Goal: Information Seeking & Learning: Check status

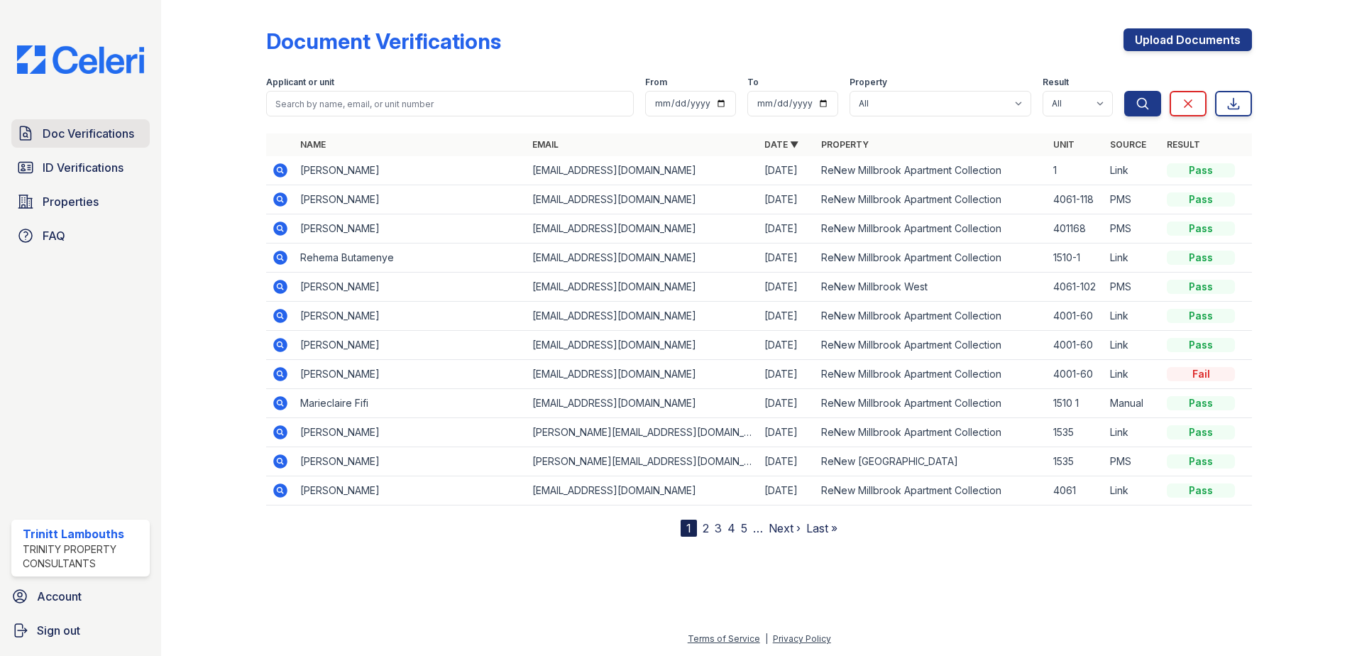
click at [60, 131] on span "Doc Verifications" at bounding box center [89, 133] width 92 height 17
click at [99, 129] on span "Doc Verifications" at bounding box center [89, 133] width 92 height 17
click at [106, 134] on span "Doc Verifications" at bounding box center [89, 133] width 92 height 17
click at [94, 166] on span "ID Verifications" at bounding box center [83, 167] width 81 height 17
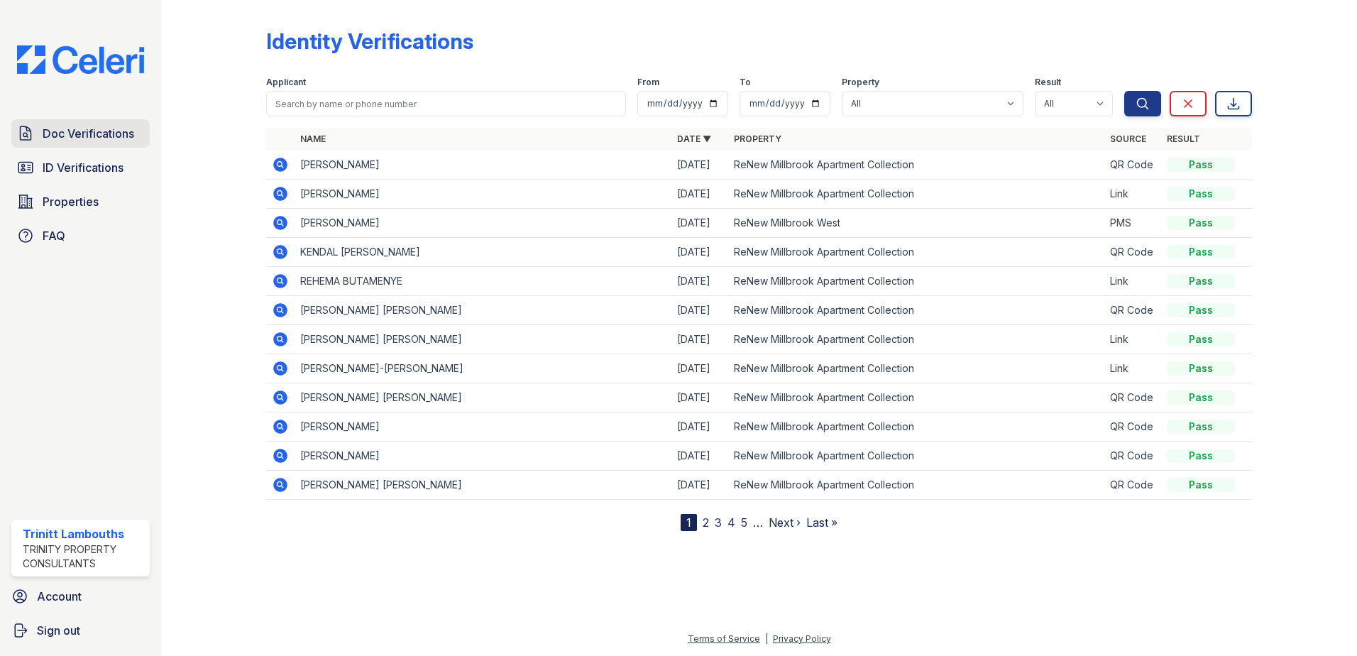
click at [89, 138] on span "Doc Verifications" at bounding box center [89, 133] width 92 height 17
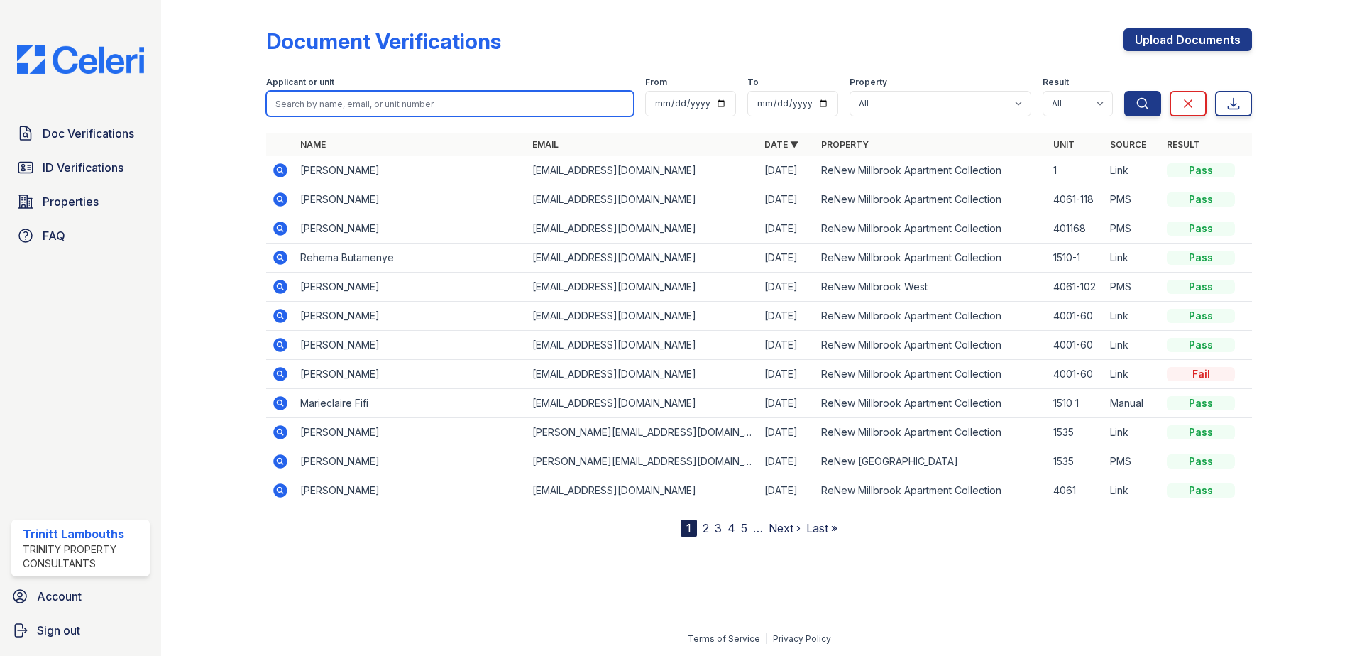
click at [332, 116] on input "search" at bounding box center [450, 104] width 368 height 26
click at [276, 108] on input "search" at bounding box center [450, 104] width 368 height 26
click at [277, 104] on input "search" at bounding box center [450, 104] width 368 height 26
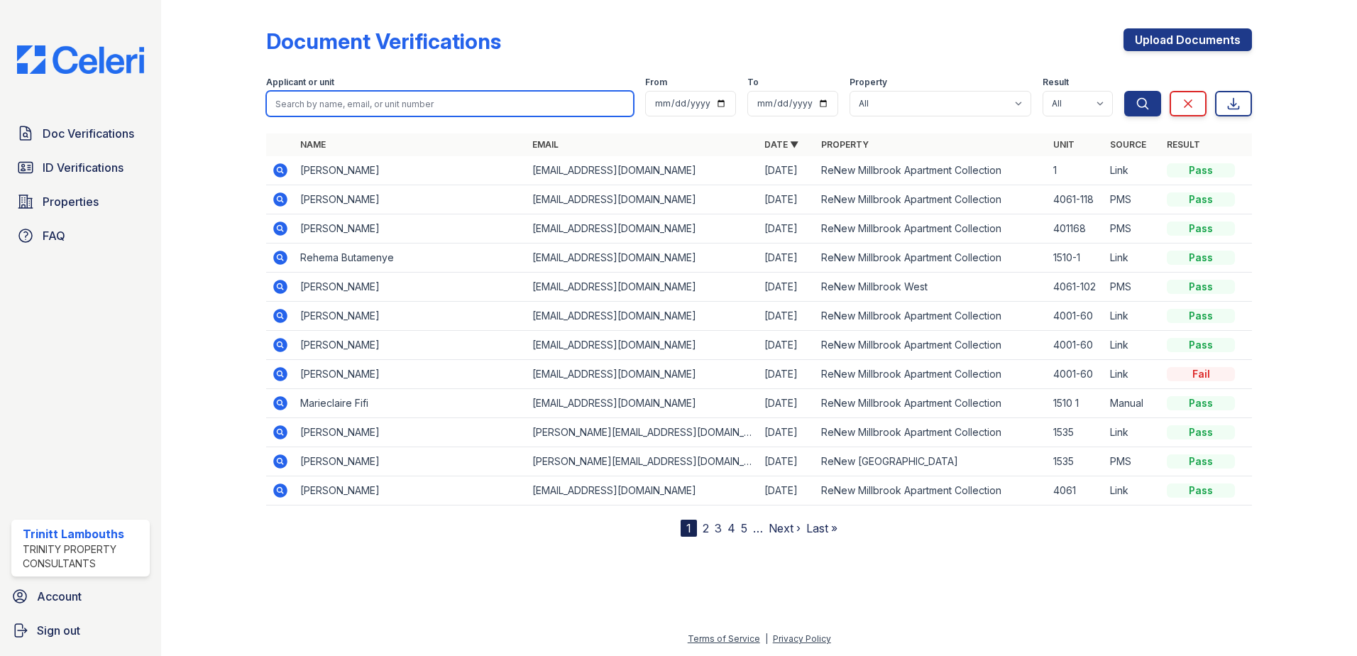
click at [277, 104] on input "search" at bounding box center [450, 104] width 368 height 26
click at [282, 101] on input "search" at bounding box center [450, 104] width 368 height 26
click at [283, 98] on input "search" at bounding box center [450, 104] width 368 height 26
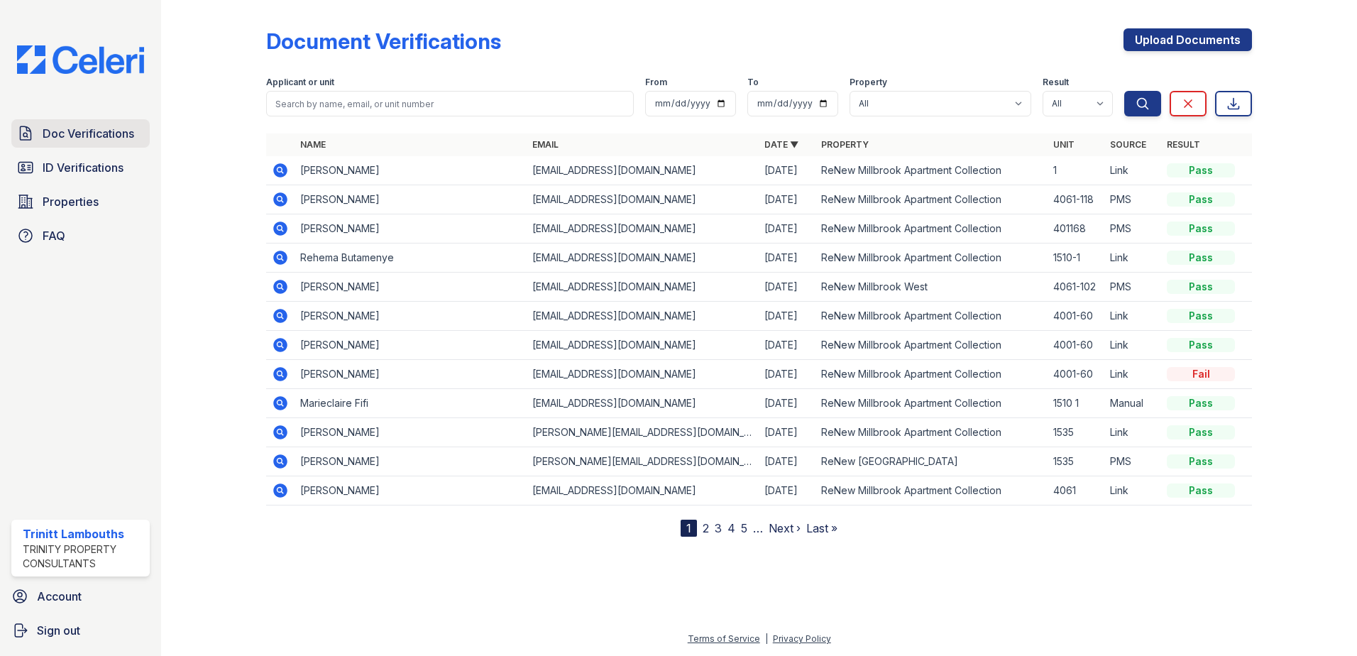
click at [105, 129] on span "Doc Verifications" at bounding box center [89, 133] width 92 height 17
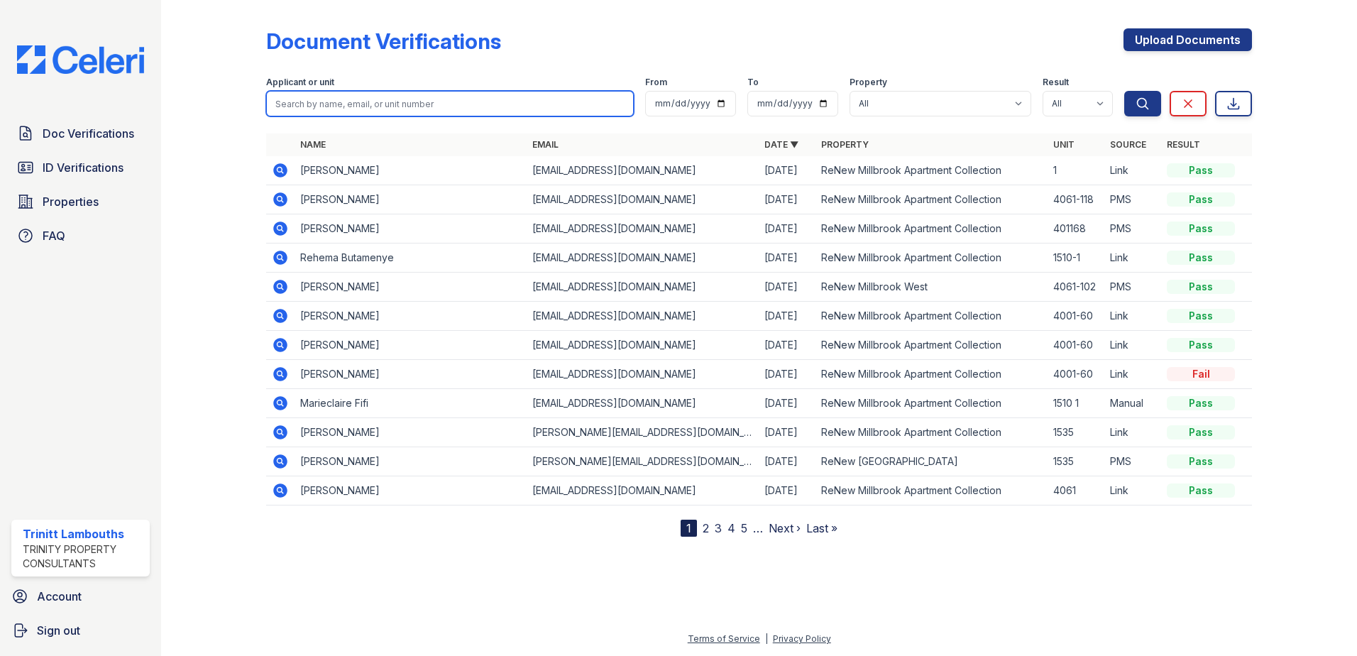
click at [304, 105] on input "search" at bounding box center [450, 104] width 368 height 26
click at [627, 173] on td "[EMAIL_ADDRESS][DOMAIN_NAME]" at bounding box center [643, 170] width 232 height 29
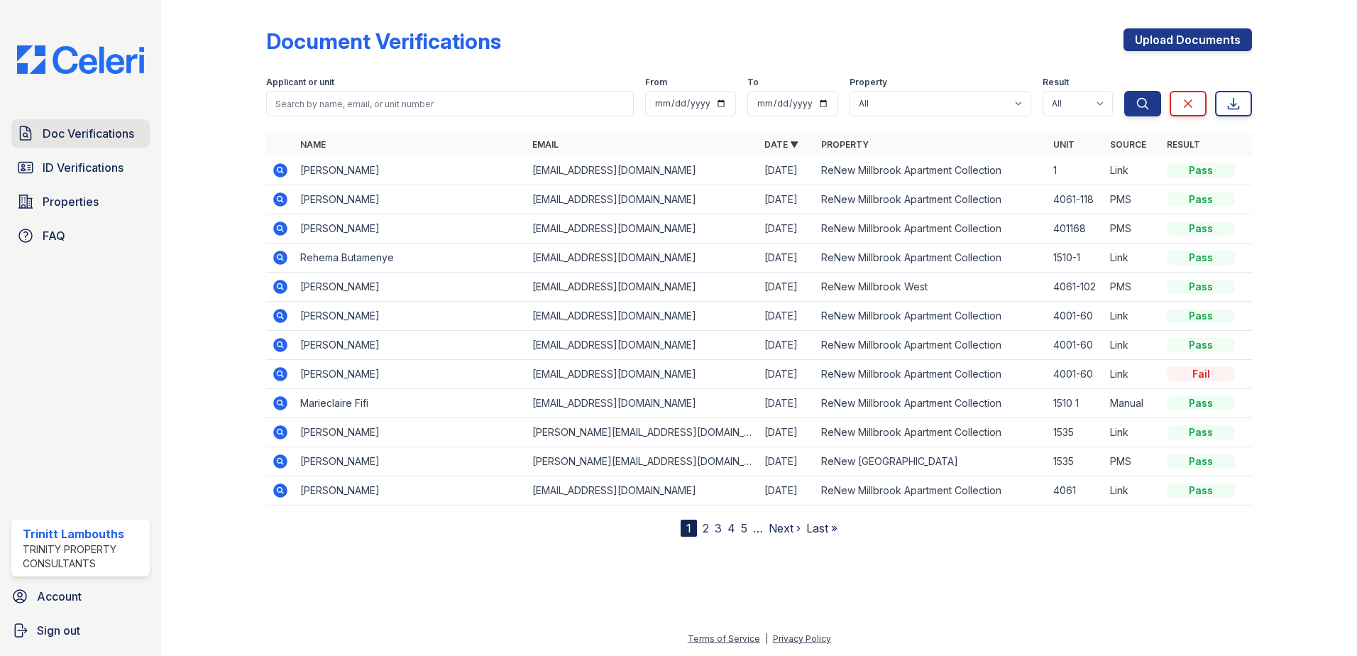
click at [75, 127] on span "Doc Verifications" at bounding box center [89, 133] width 92 height 17
click at [89, 175] on span "ID Verifications" at bounding box center [83, 167] width 81 height 17
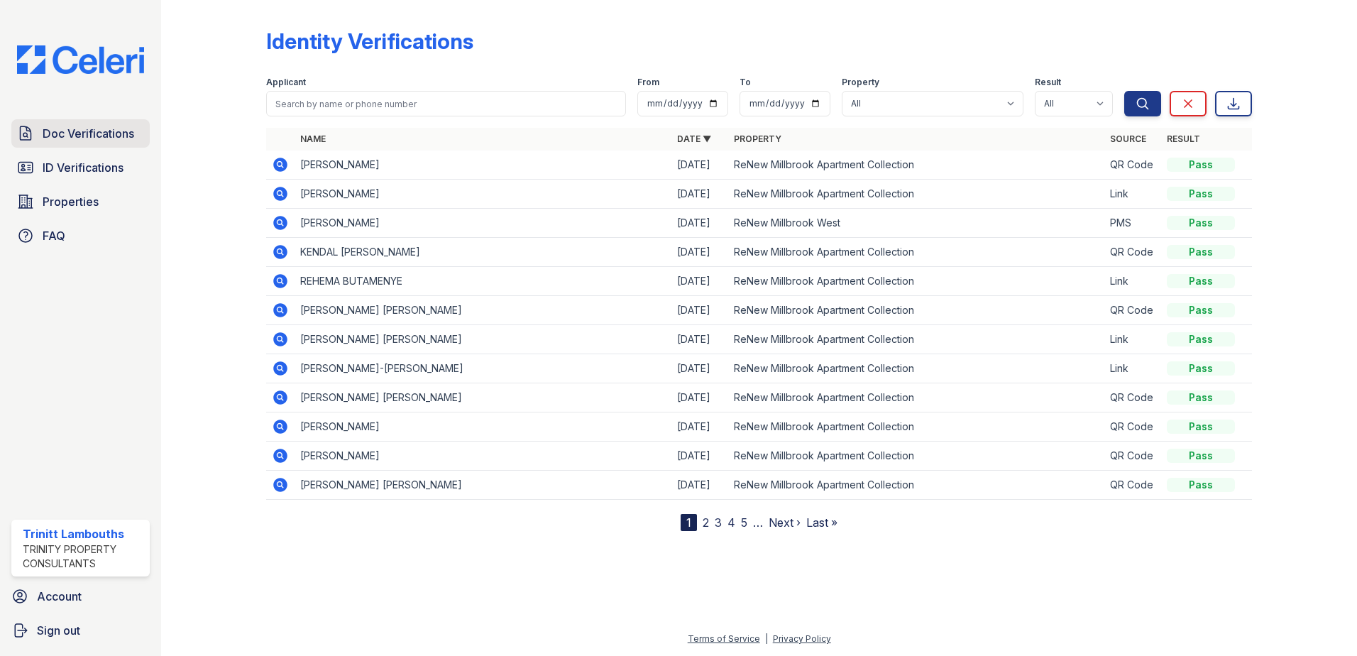
click at [89, 135] on span "Doc Verifications" at bounding box center [89, 133] width 92 height 17
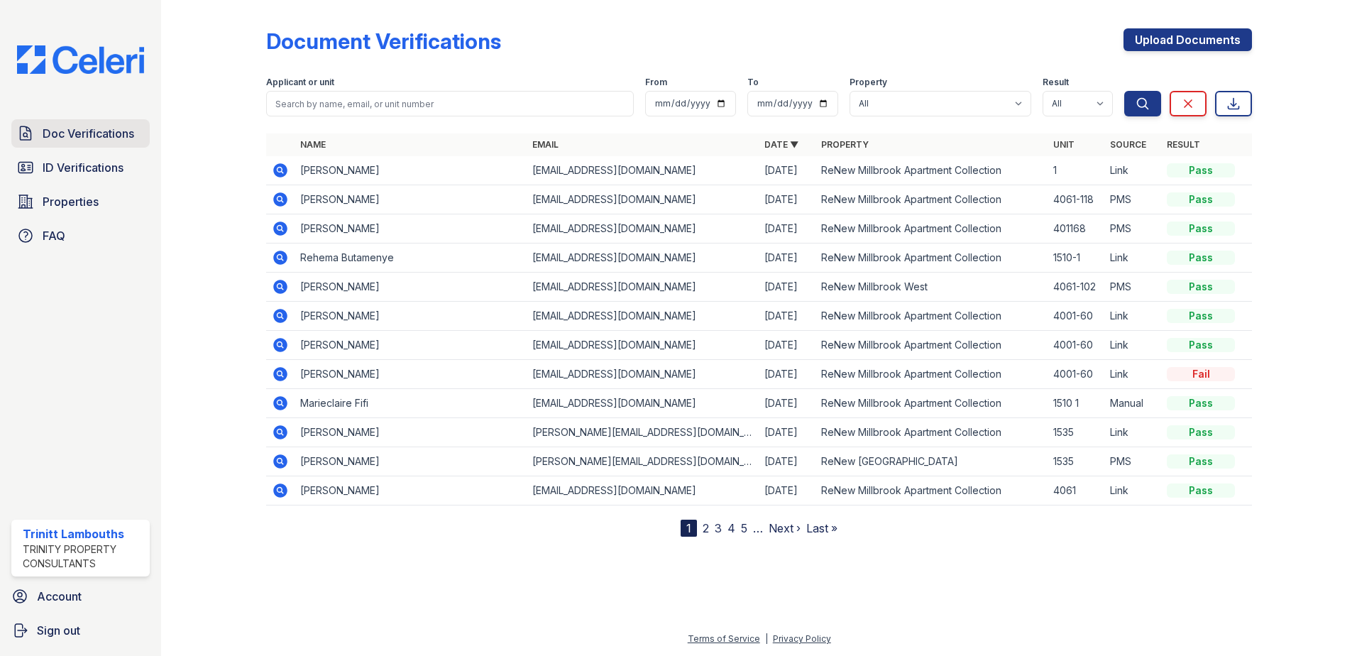
click at [87, 134] on span "Doc Verifications" at bounding box center [89, 133] width 92 height 17
click at [96, 130] on span "Doc Verifications" at bounding box center [89, 133] width 92 height 17
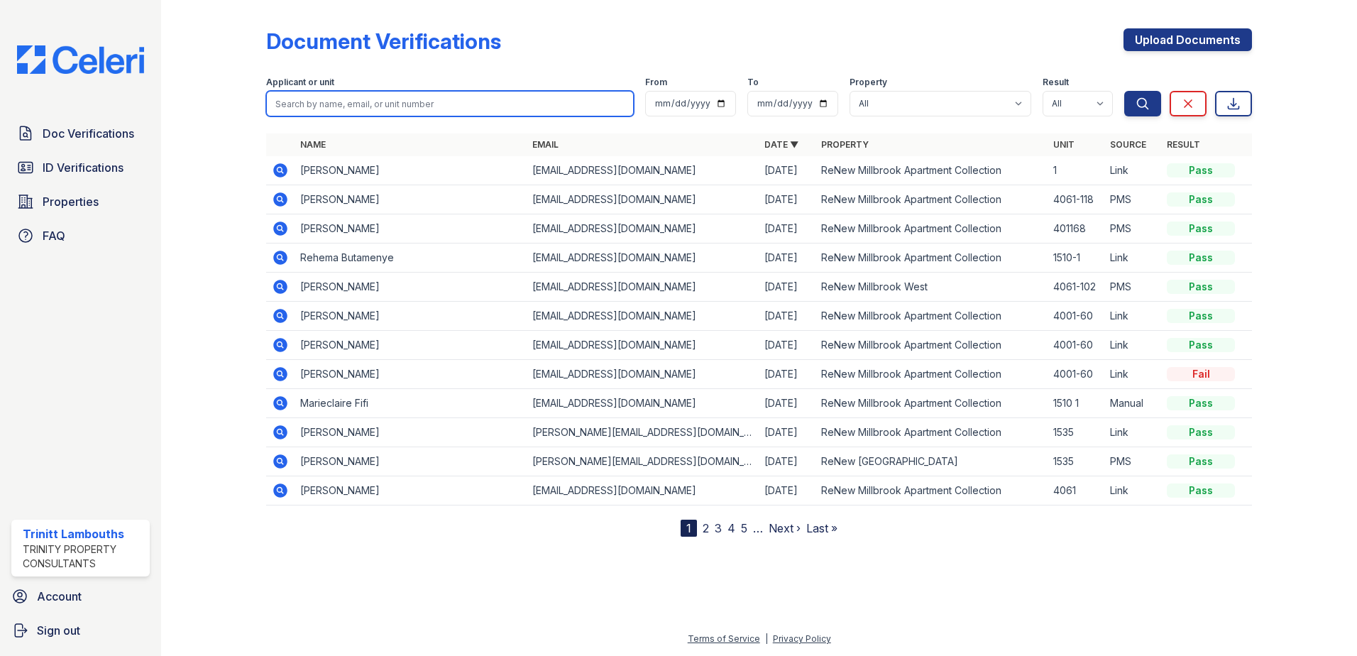
click at [459, 112] on input "search" at bounding box center [450, 104] width 368 height 26
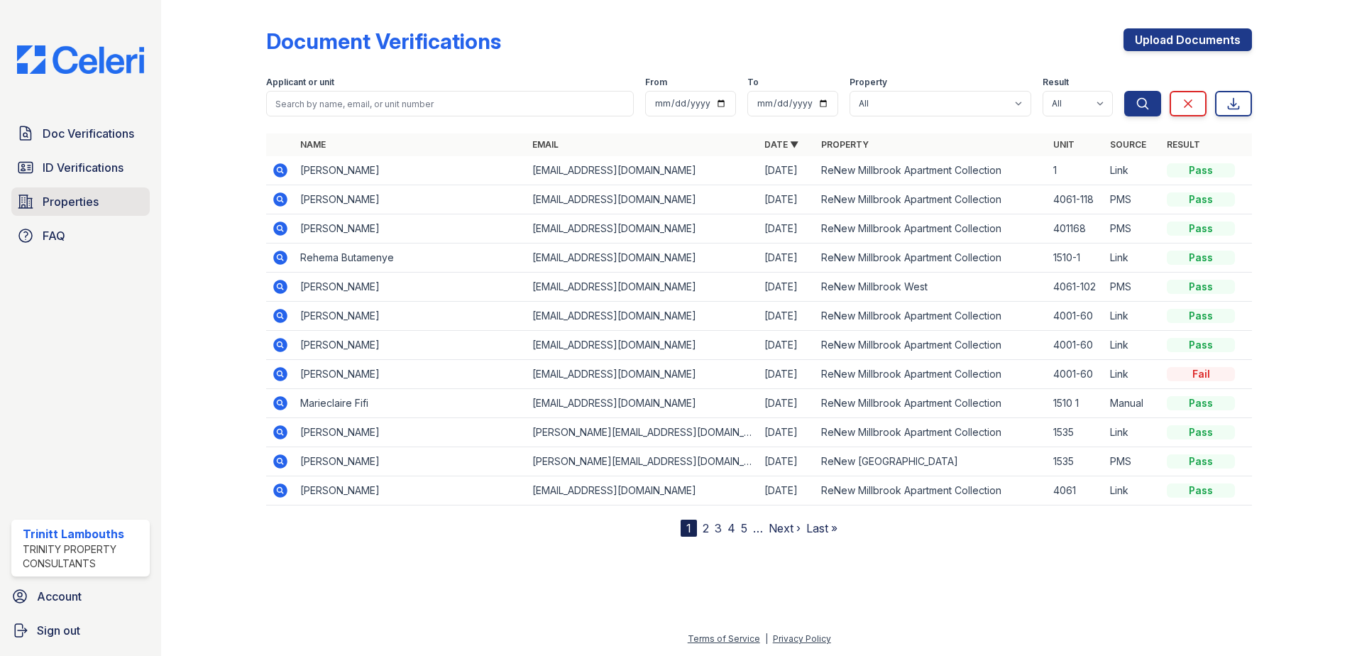
click at [90, 203] on span "Properties" at bounding box center [71, 201] width 56 height 17
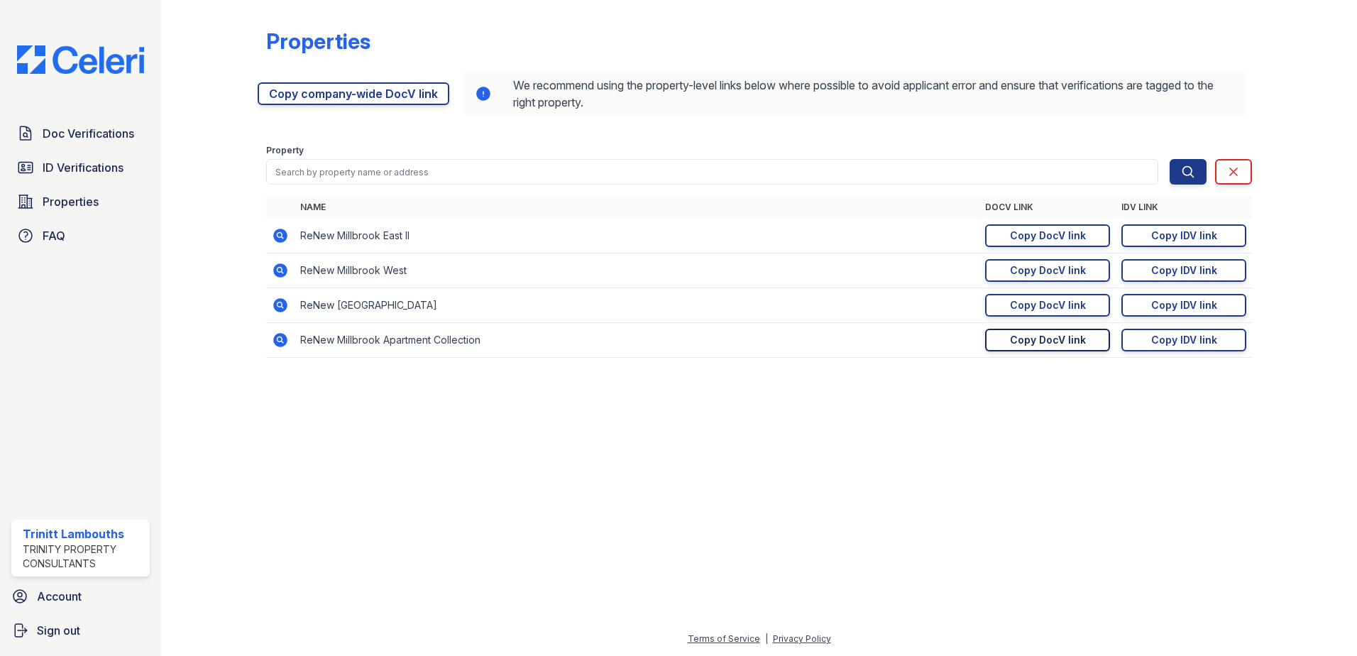
click at [1029, 345] on div "Copy DocV link" at bounding box center [1048, 340] width 76 height 14
click at [70, 134] on span "Doc Verifications" at bounding box center [89, 133] width 92 height 17
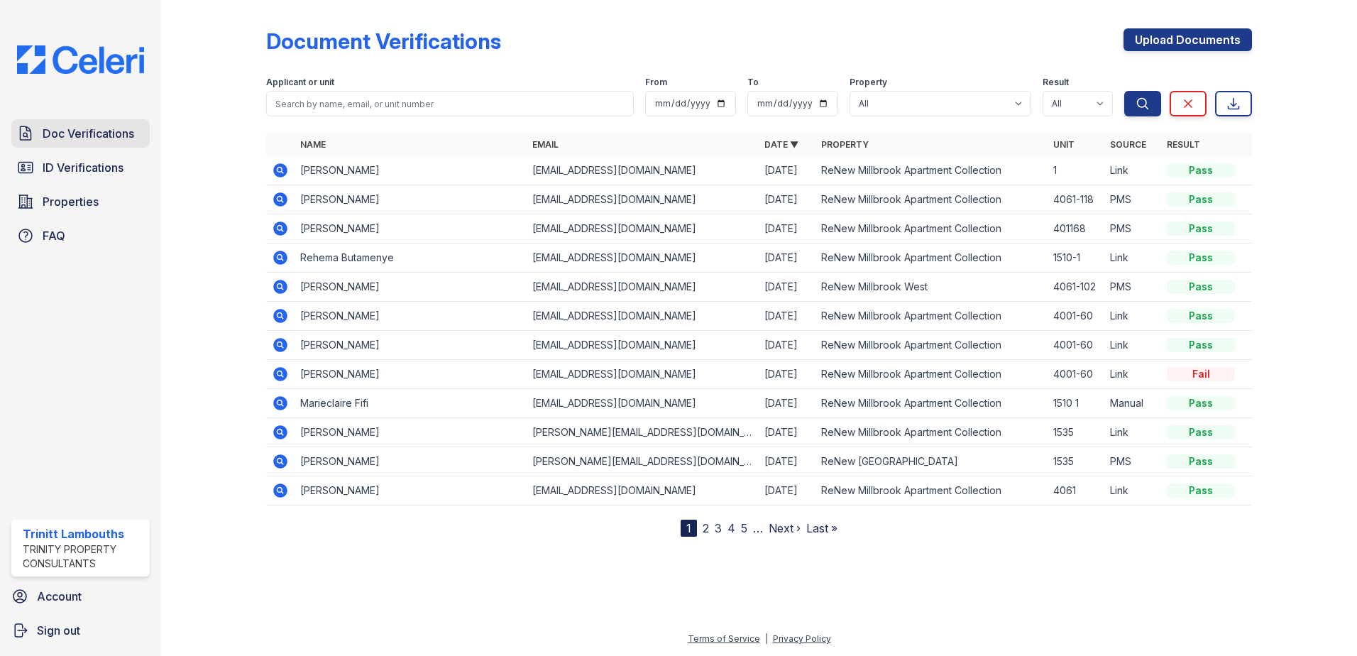
click at [55, 132] on span "Doc Verifications" at bounding box center [89, 133] width 92 height 17
click at [299, 101] on input "search" at bounding box center [450, 104] width 368 height 26
type input "jonathan"
click at [1124, 91] on button "Search" at bounding box center [1142, 104] width 37 height 26
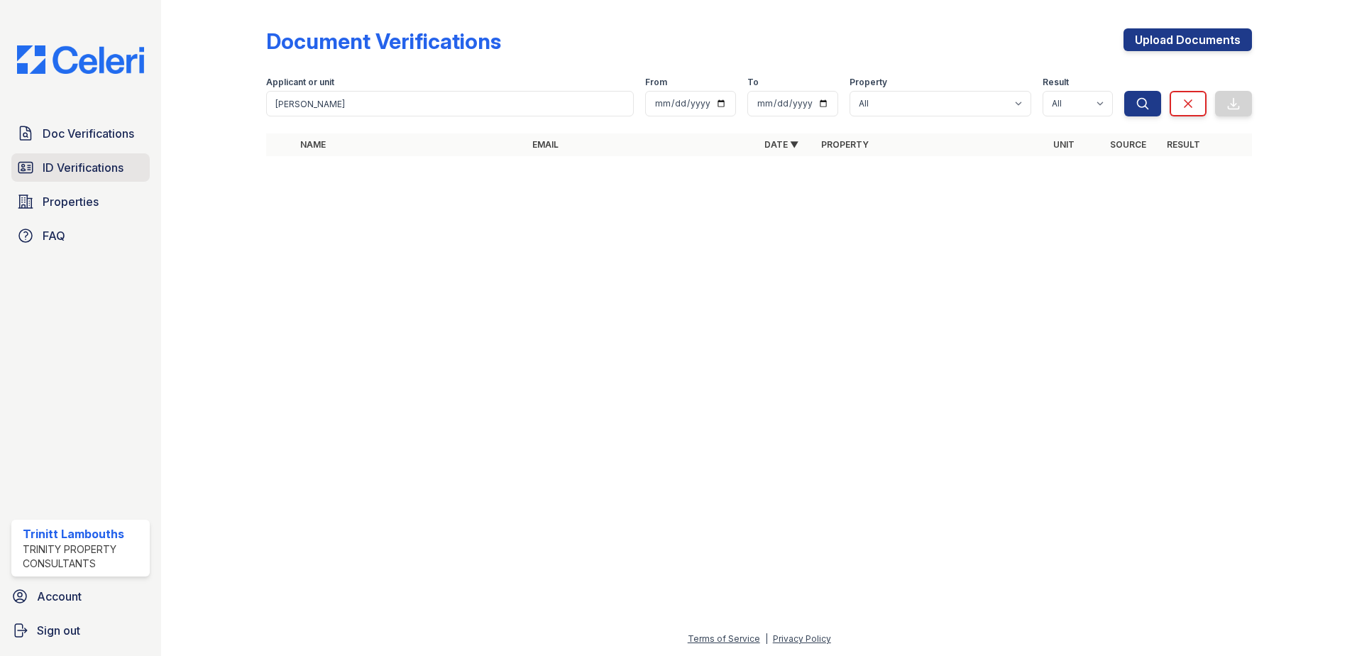
click at [80, 167] on span "ID Verifications" at bounding box center [83, 167] width 81 height 17
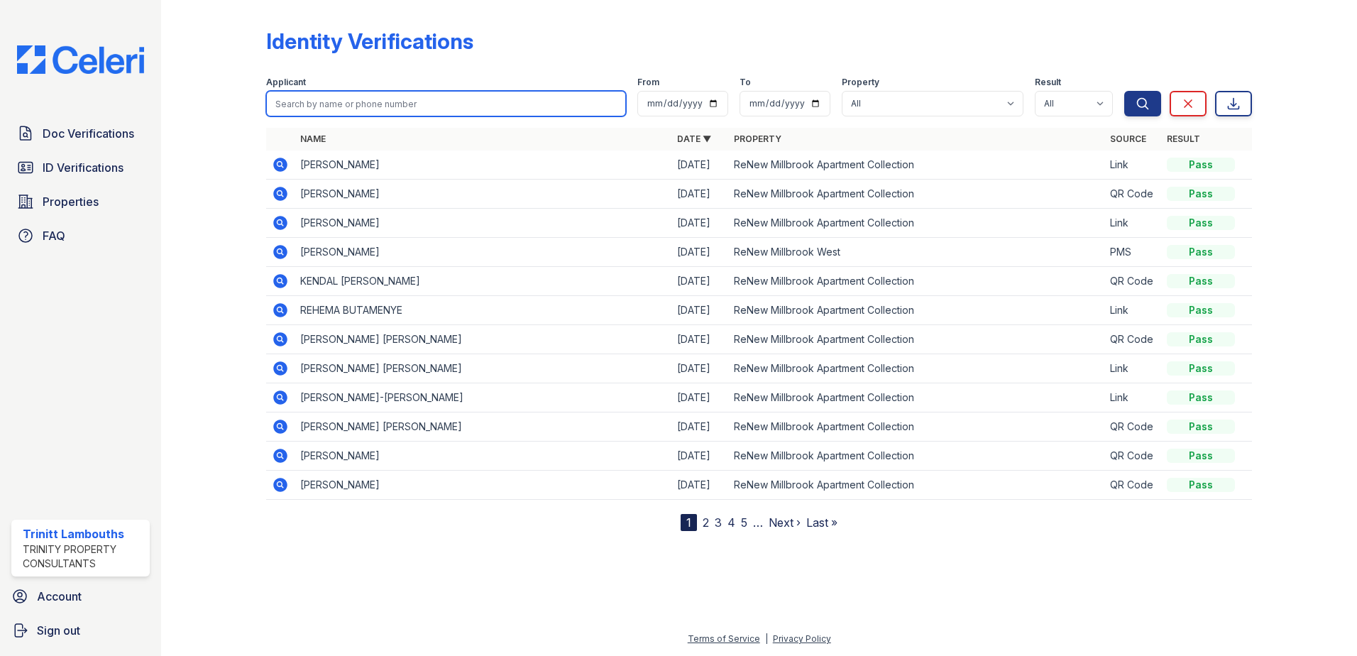
click at [348, 101] on input "search" at bounding box center [446, 104] width 360 height 26
type input "jonathan"
click at [1124, 91] on button "Search" at bounding box center [1142, 104] width 37 height 26
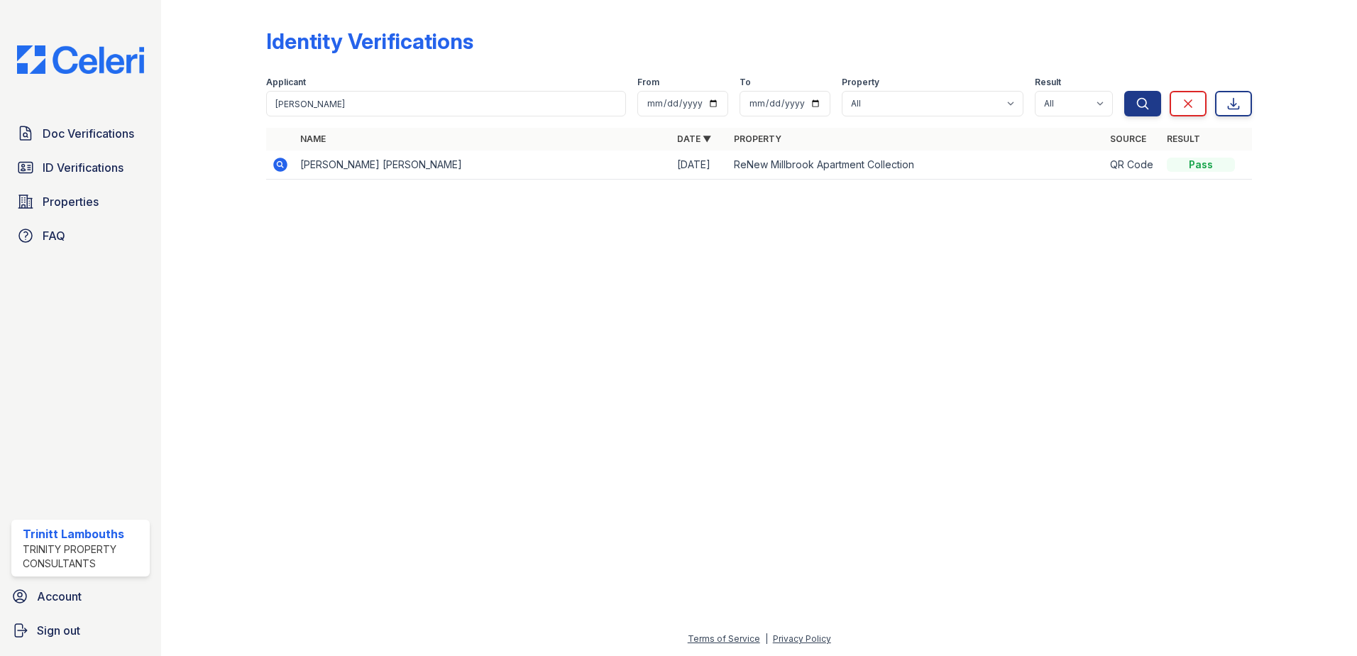
click at [285, 163] on icon at bounding box center [280, 165] width 14 height 14
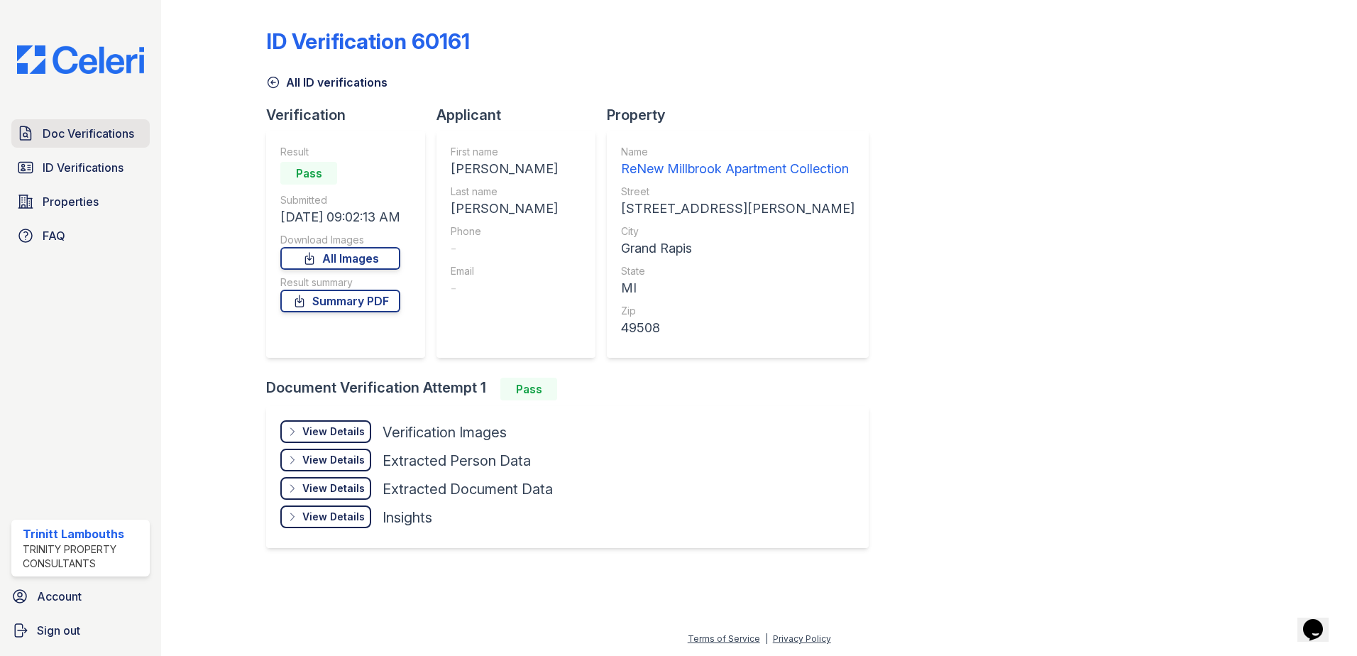
click at [84, 128] on span "Doc Verifications" at bounding box center [89, 133] width 92 height 17
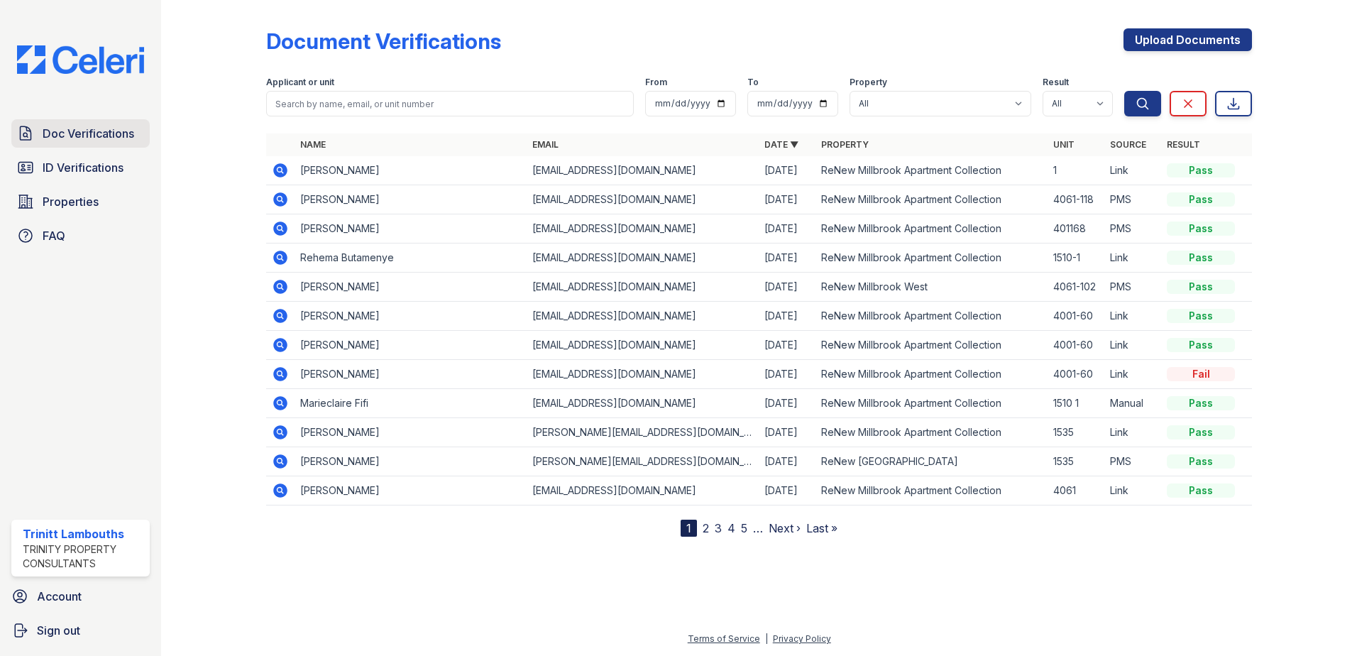
click at [91, 124] on link "Doc Verifications" at bounding box center [80, 133] width 138 height 28
